Goal: Find specific page/section: Find specific page/section

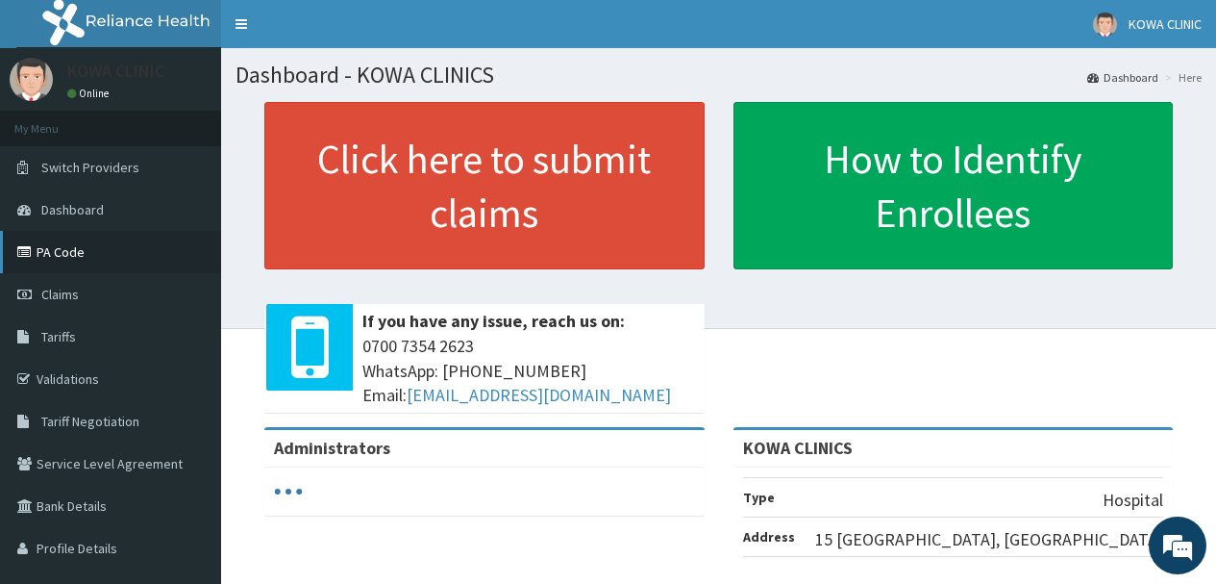
click at [66, 250] on link "PA Code" at bounding box center [110, 252] width 221 height 42
click at [63, 250] on link "PA Code" at bounding box center [110, 252] width 221 height 42
